Goal: Task Accomplishment & Management: Use online tool/utility

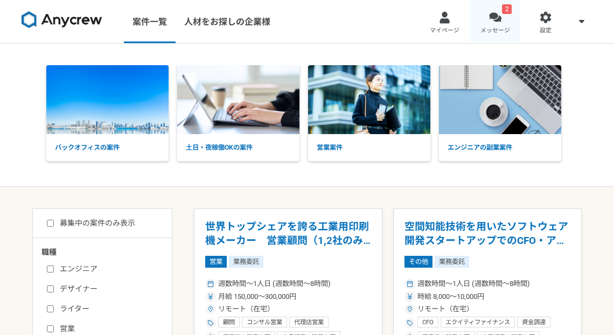
click at [497, 15] on div at bounding box center [495, 17] width 12 height 12
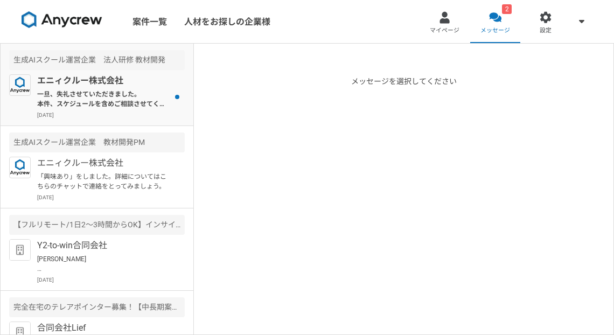
click at [122, 89] on p "一旦、失礼させていただきました。 本件、スケジュールを含めご相談させてください。 よろしくお願いいたします。" at bounding box center [103, 98] width 133 height 19
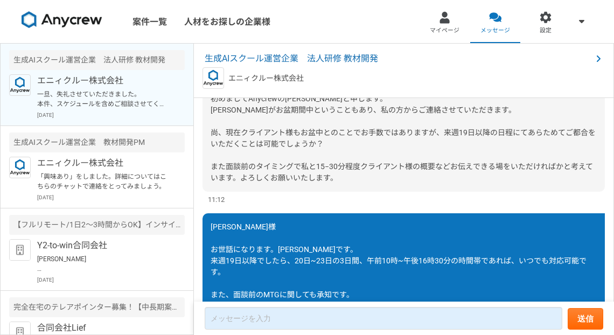
scroll to position [648, 0]
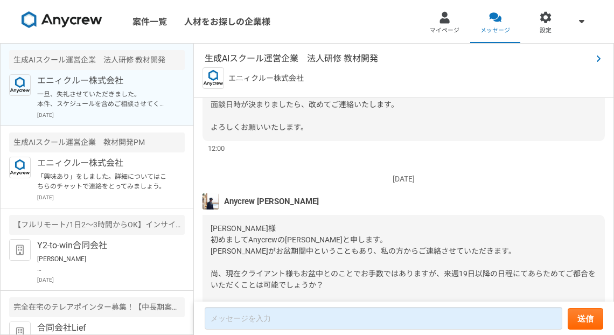
click at [350, 58] on span "生成AIスクール運営企業　法人研修 教材開発" at bounding box center [398, 58] width 387 height 13
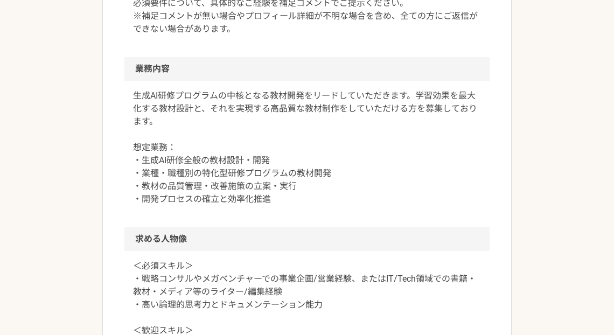
scroll to position [245, 0]
